Goal: Transaction & Acquisition: Purchase product/service

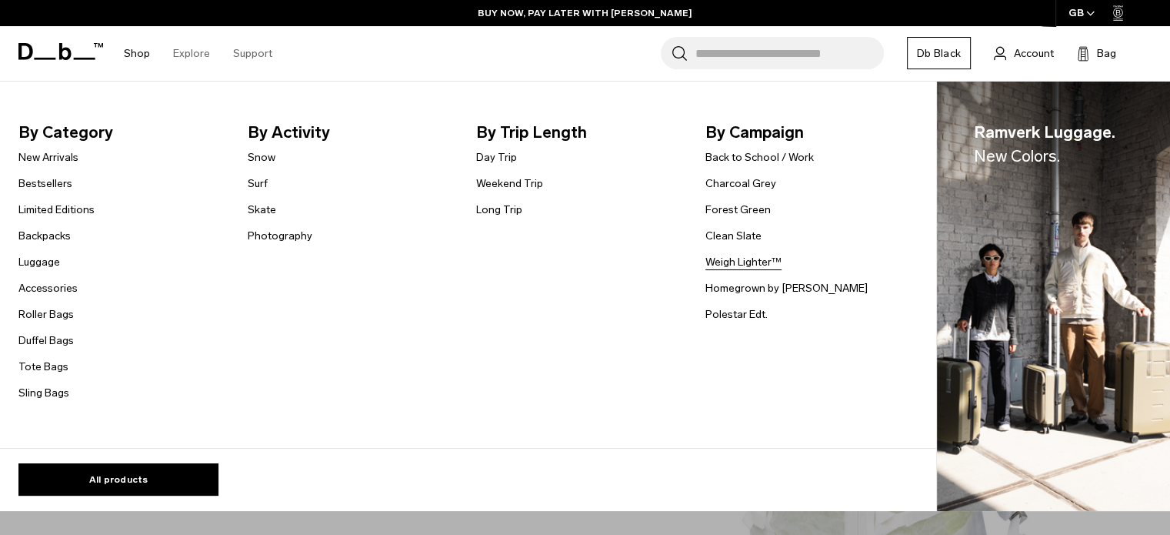
click at [721, 262] on link "Weigh Lighter™" at bounding box center [744, 262] width 76 height 16
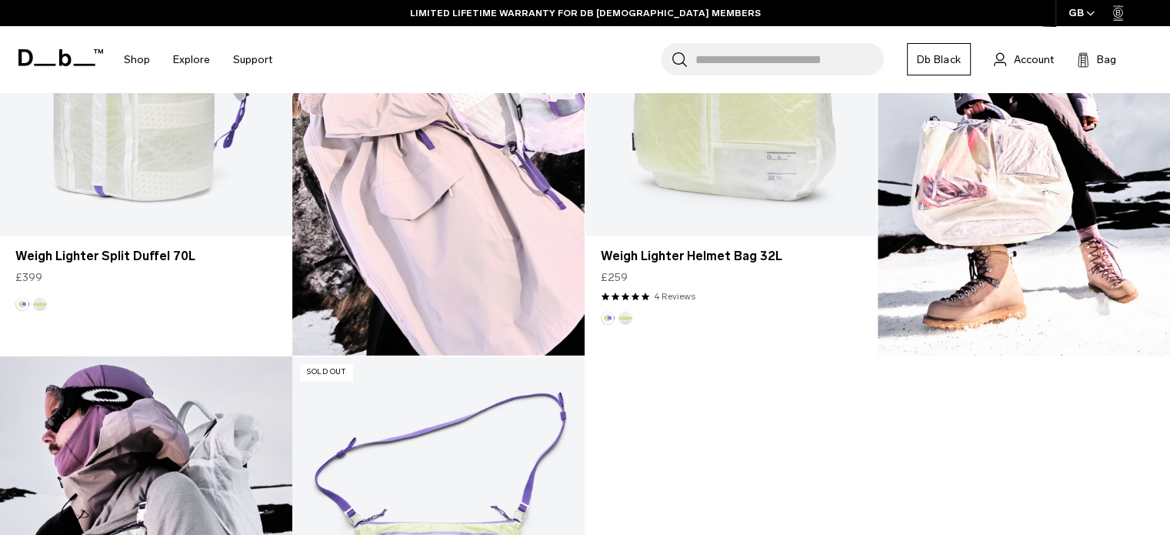
scroll to position [1462, 0]
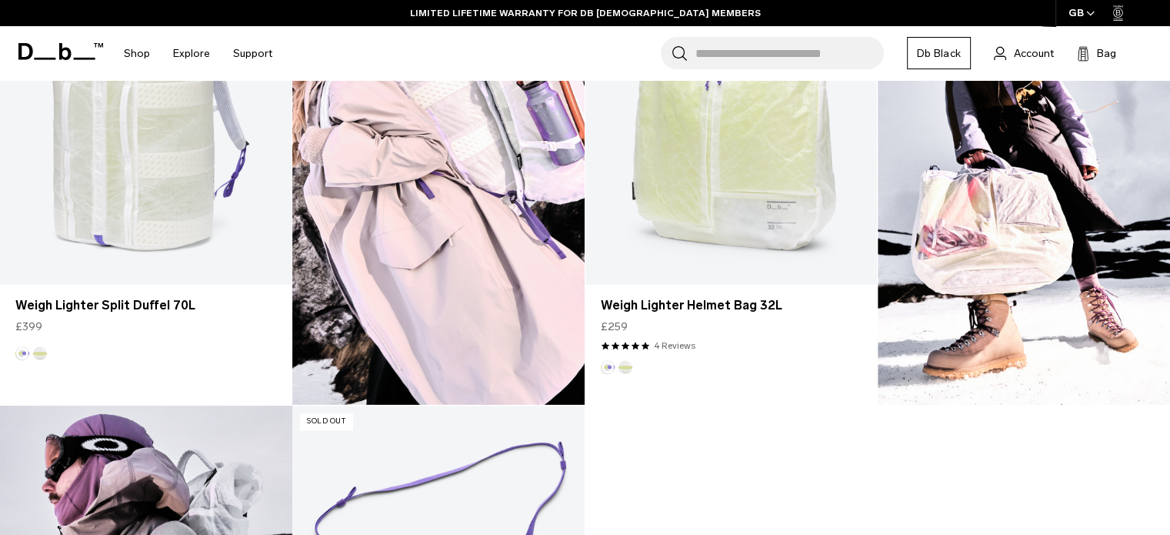
drag, startPoint x: 951, startPoint y: 377, endPoint x: 942, endPoint y: 450, distance: 73.7
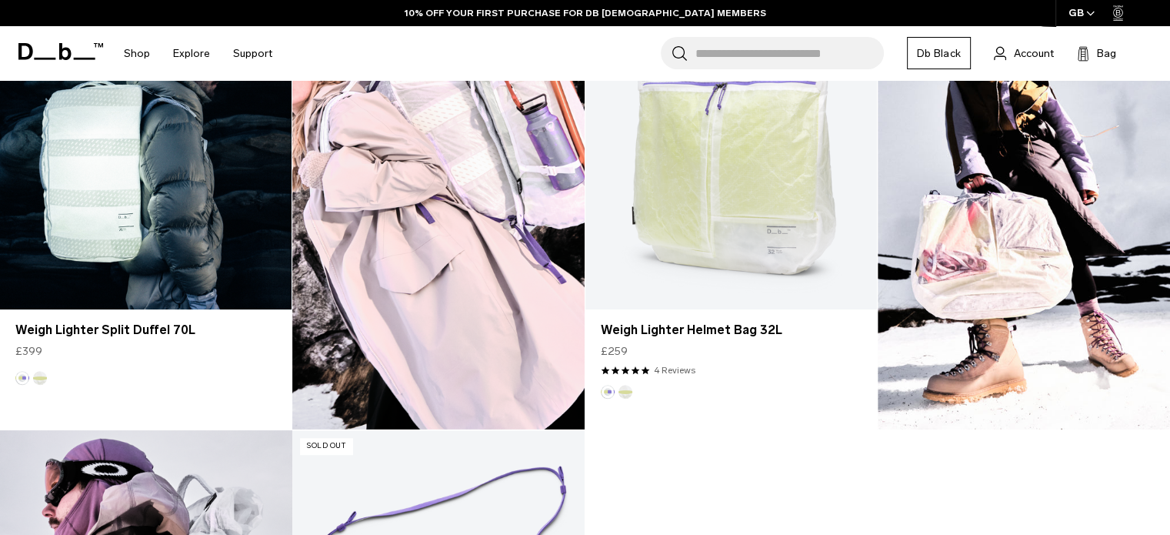
scroll to position [1385, 0]
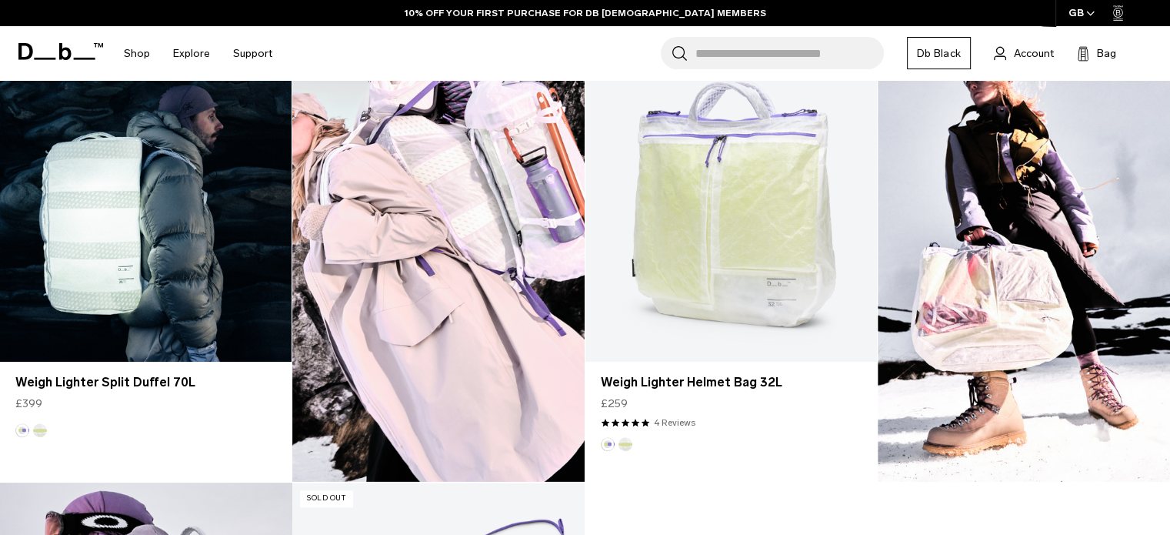
click at [169, 275] on link "Weigh Lighter Split Duffel 70L" at bounding box center [146, 199] width 292 height 324
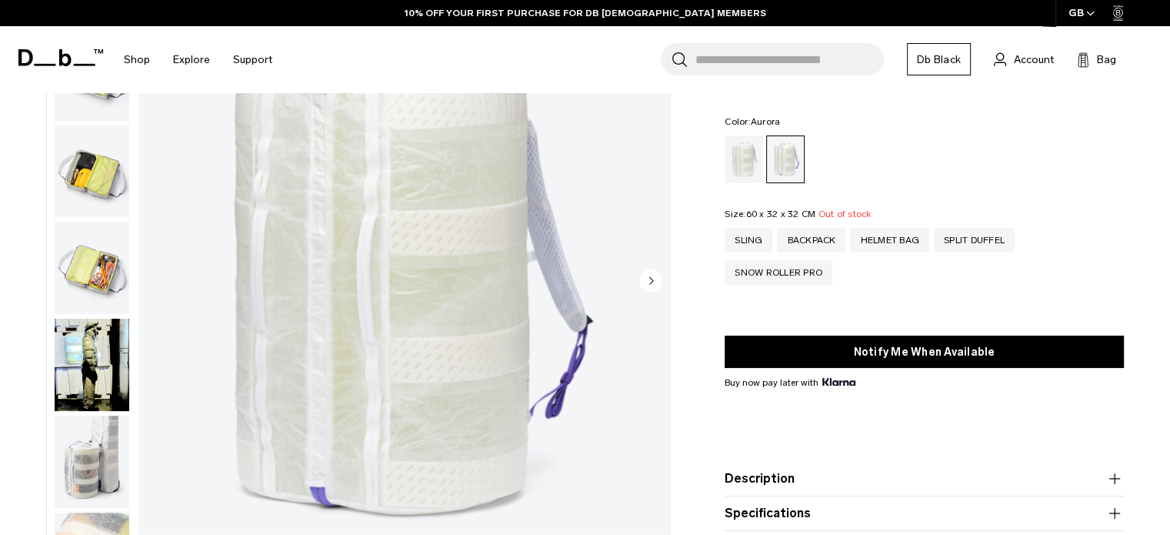
scroll to position [495, 0]
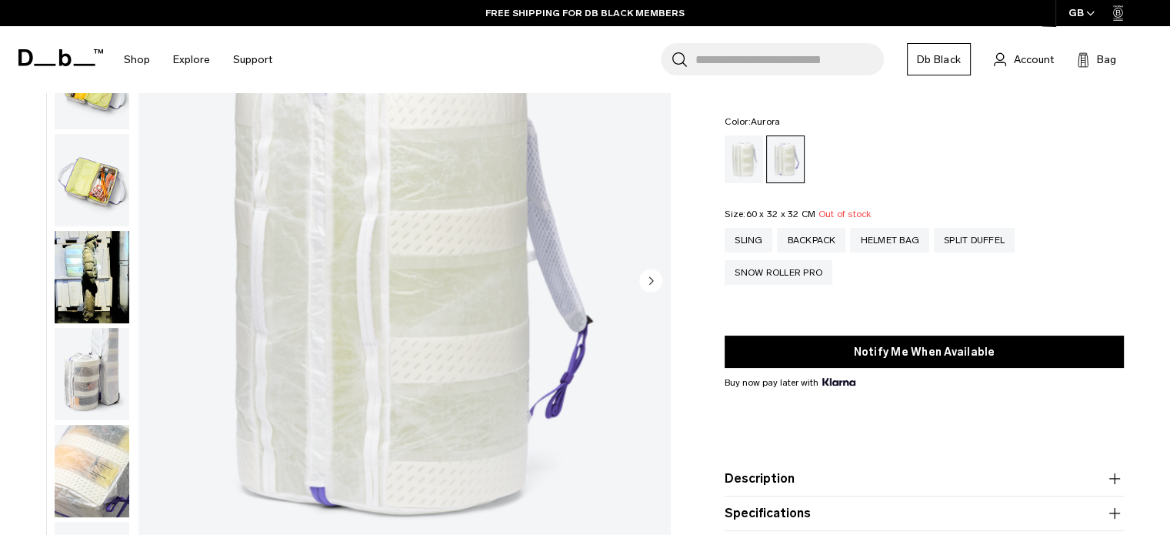
click at [85, 269] on img "button" at bounding box center [92, 277] width 75 height 92
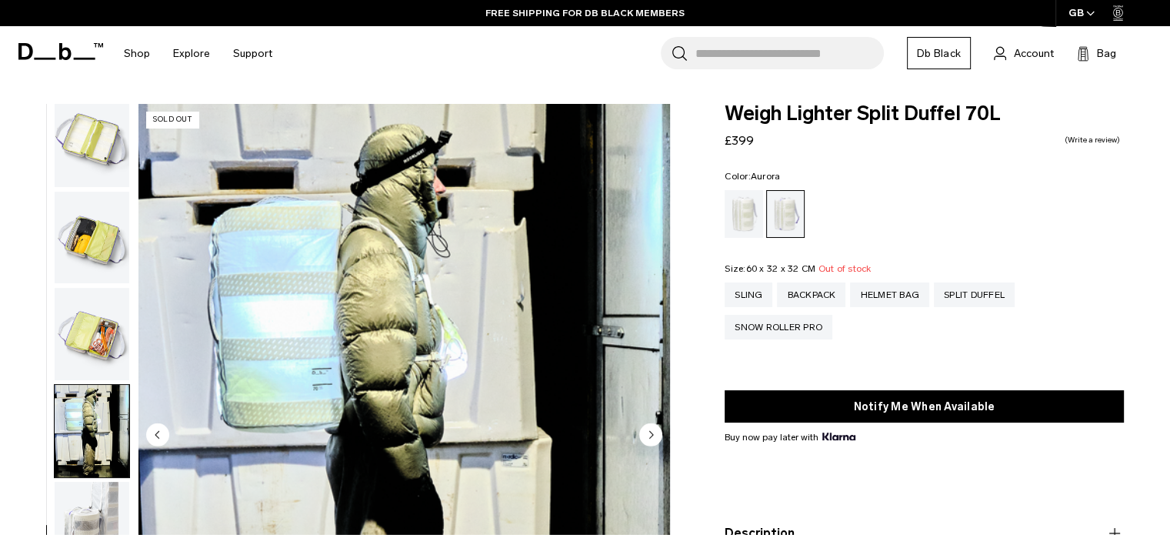
scroll to position [0, 0]
click at [652, 432] on circle "Next slide" at bounding box center [650, 433] width 23 height 23
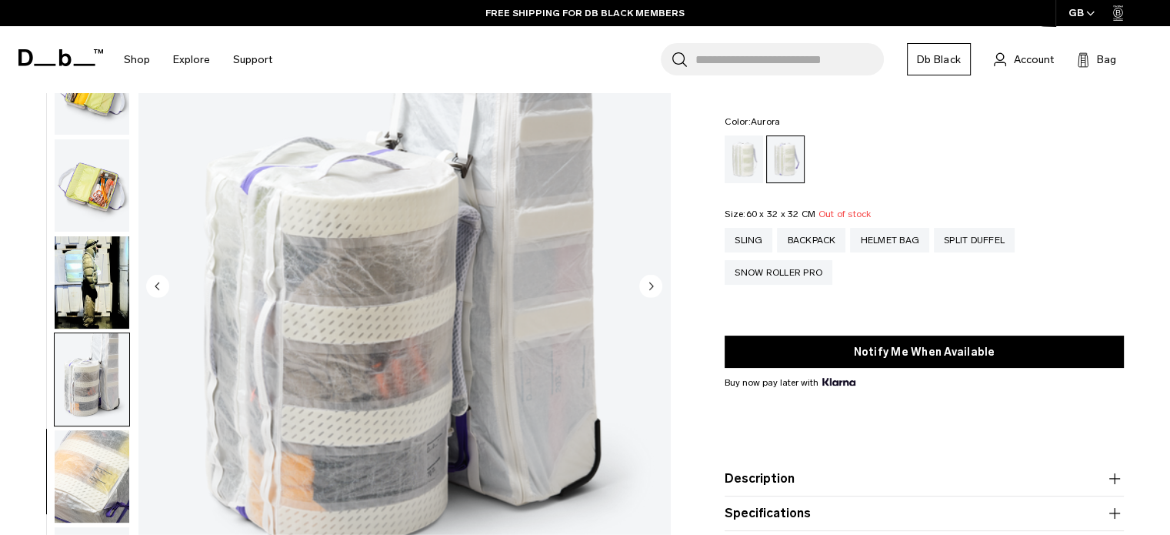
scroll to position [231, 0]
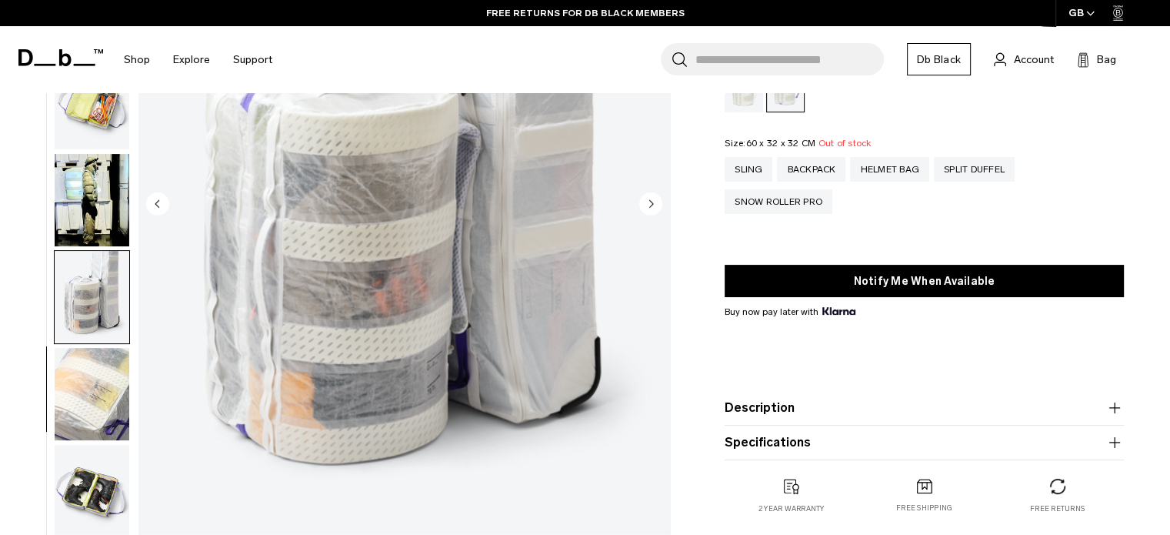
click at [655, 201] on circle "Next slide" at bounding box center [650, 203] width 23 height 23
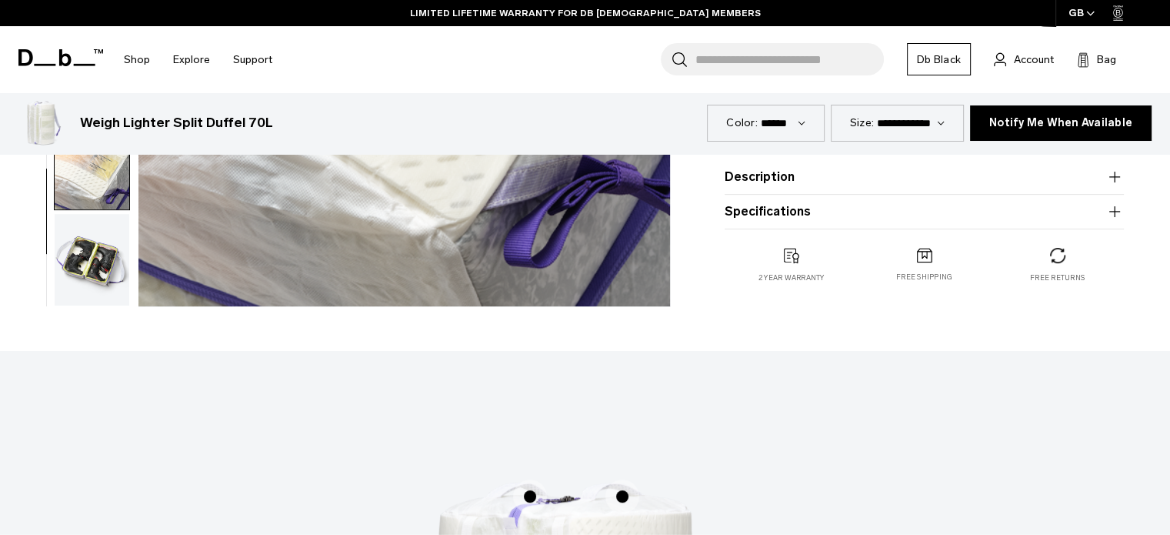
scroll to position [539, 0]
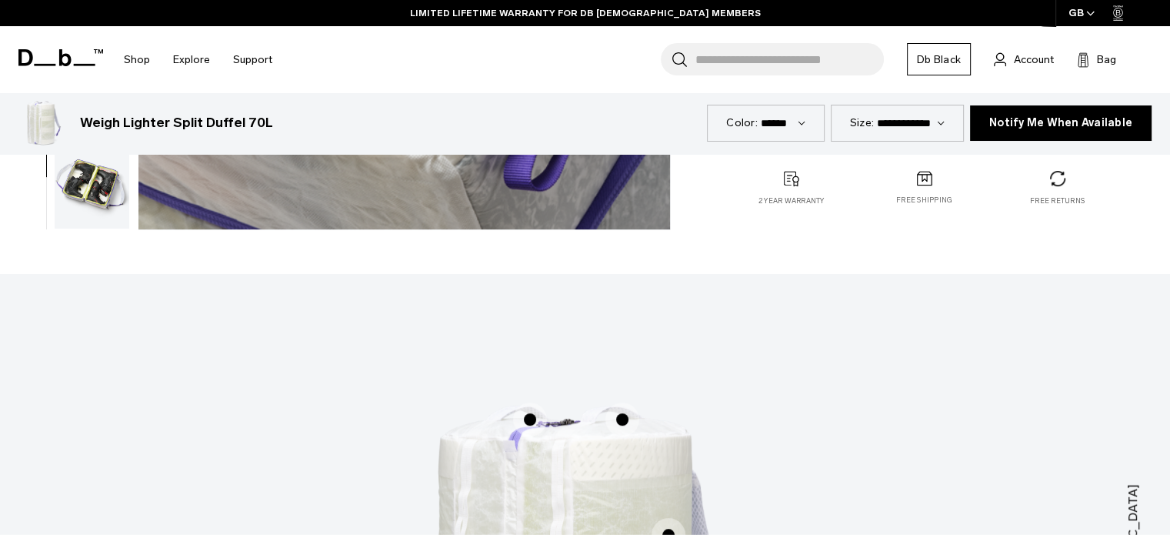
click at [78, 192] on img "button" at bounding box center [92, 183] width 75 height 92
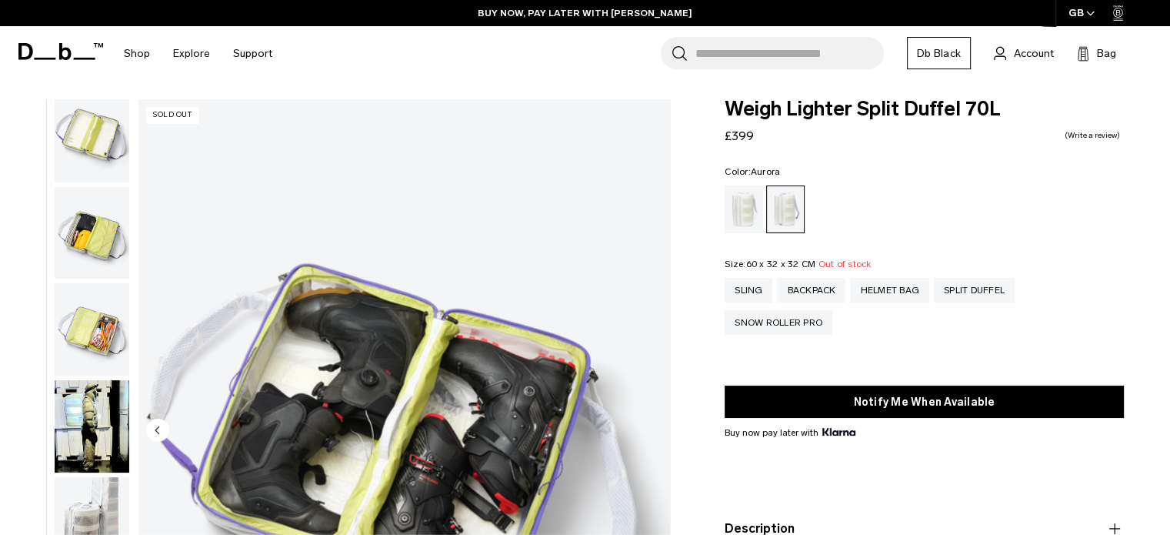
scroll to position [0, 0]
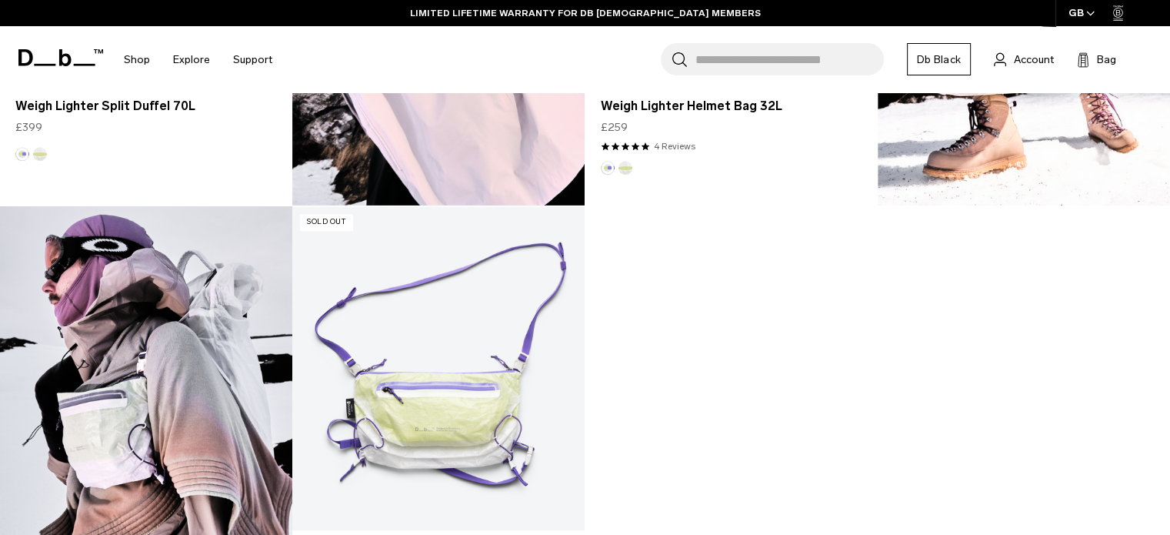
scroll to position [1770, 0]
